Goal: Information Seeking & Learning: Learn about a topic

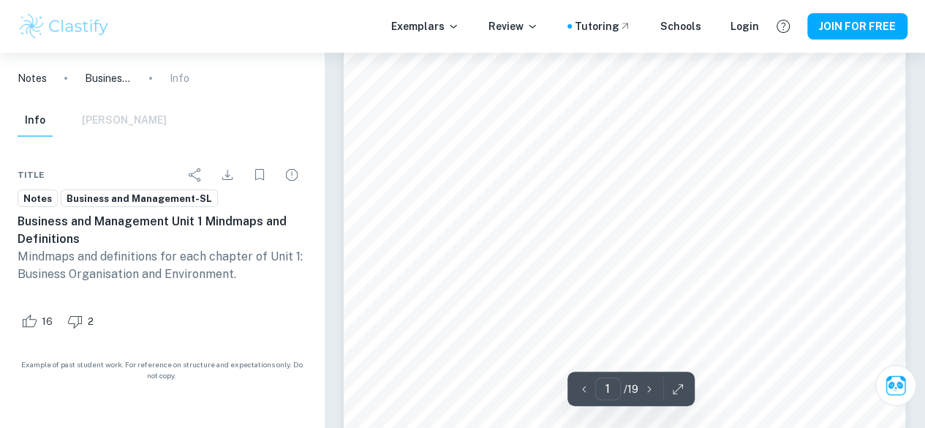
scroll to position [79, 0]
click at [647, 389] on icon "button" at bounding box center [649, 389] width 15 height 15
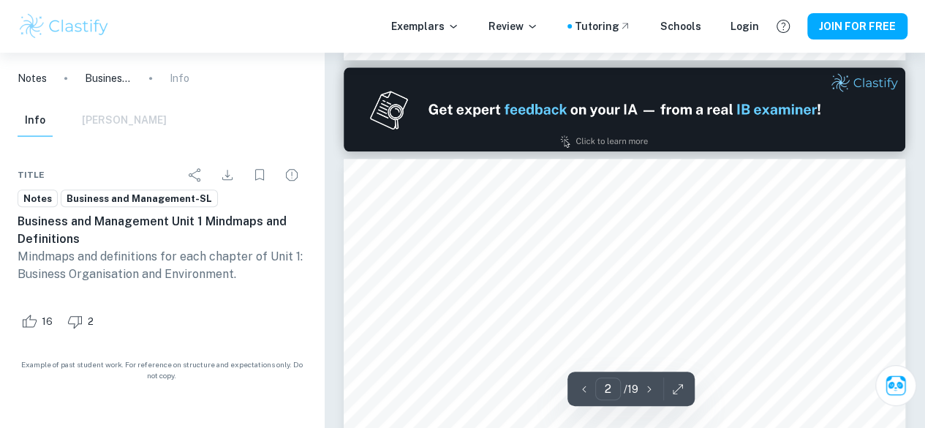
click at [647, 389] on icon "button" at bounding box center [649, 389] width 15 height 15
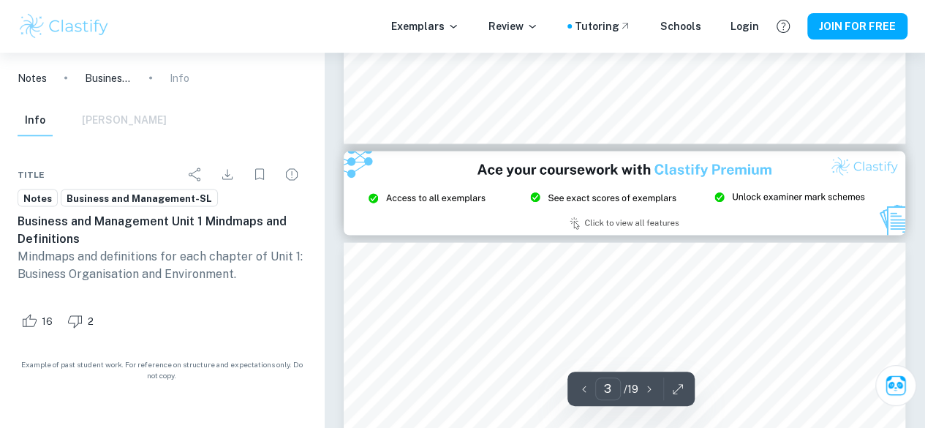
click at [647, 389] on icon "button" at bounding box center [649, 389] width 15 height 15
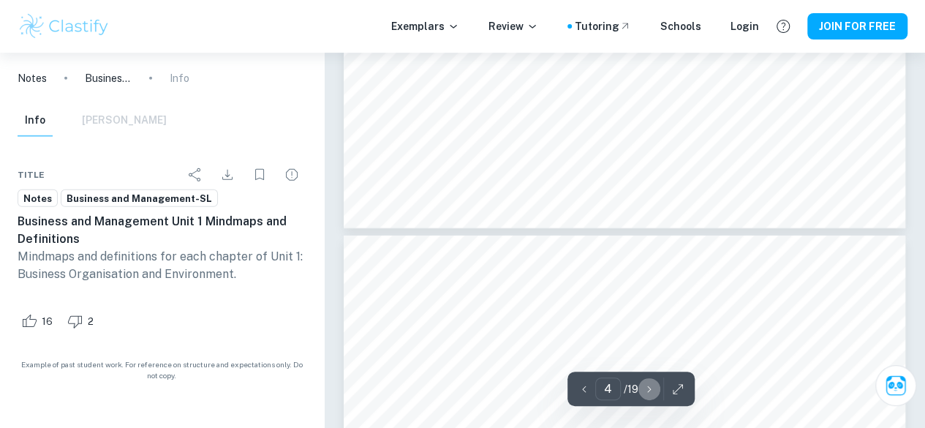
click at [647, 389] on icon "button" at bounding box center [649, 389] width 15 height 15
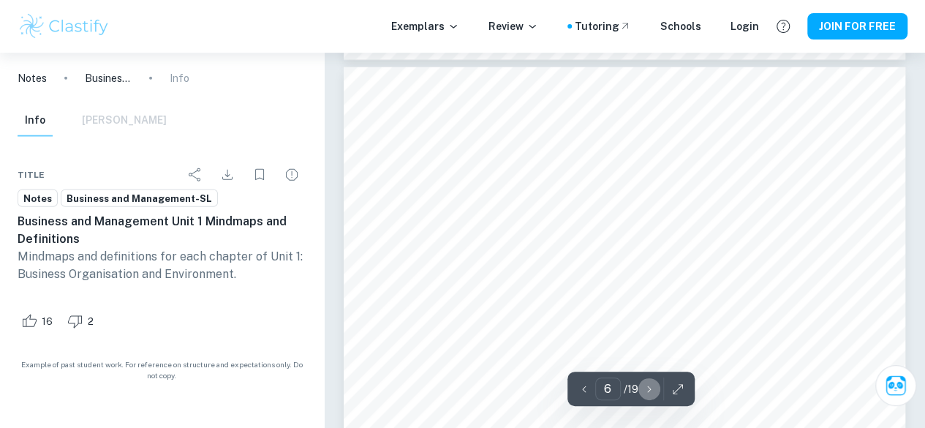
type input "7"
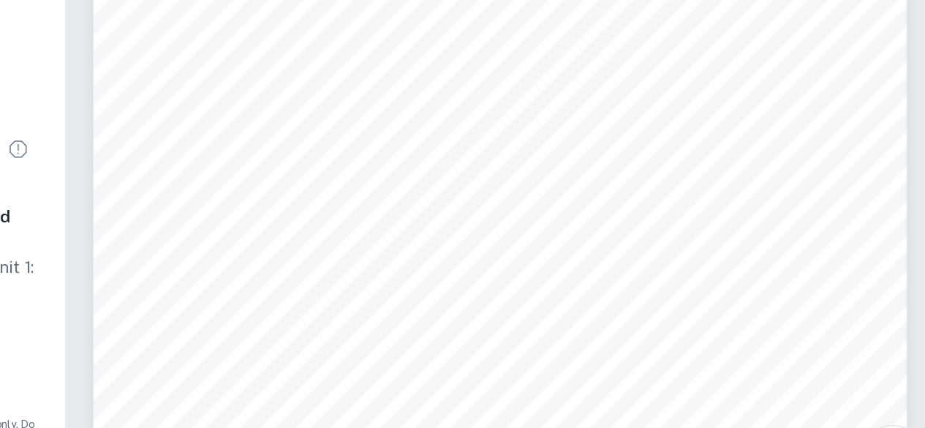
scroll to position [4663, 0]
